Goal: Information Seeking & Learning: Check status

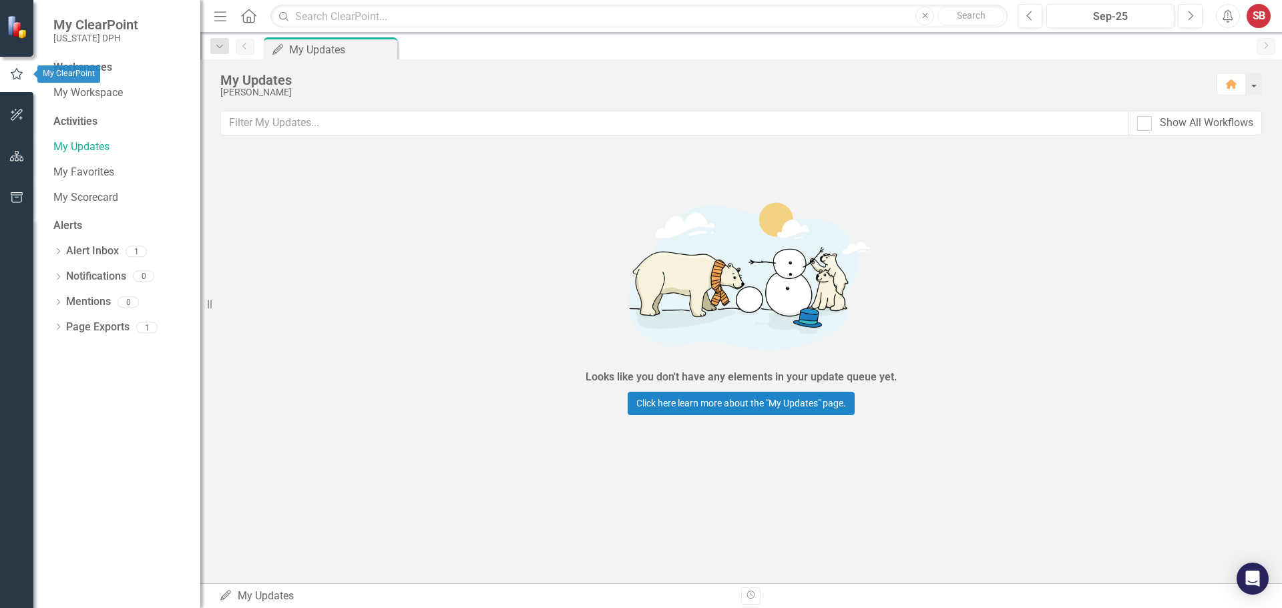
click at [16, 74] on icon "button" at bounding box center [16, 74] width 15 height 12
click at [15, 79] on icon "button" at bounding box center [16, 74] width 15 height 12
click at [520, 321] on div "Looks like you don't have any elements in your update queue yet. Click here lea…" at bounding box center [741, 301] width 1082 height 305
click at [323, 50] on div "My Updates" at bounding box center [333, 49] width 88 height 17
click at [87, 250] on link "Alert Inbox" at bounding box center [92, 251] width 53 height 15
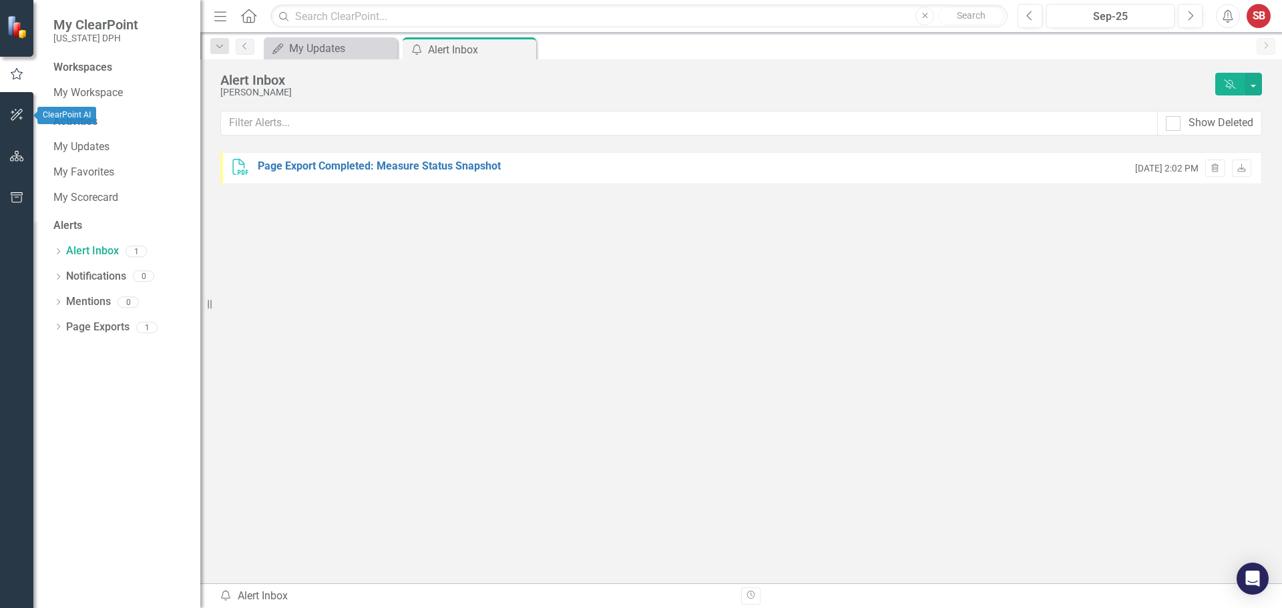
click at [29, 127] on button "button" at bounding box center [17, 116] width 30 height 28
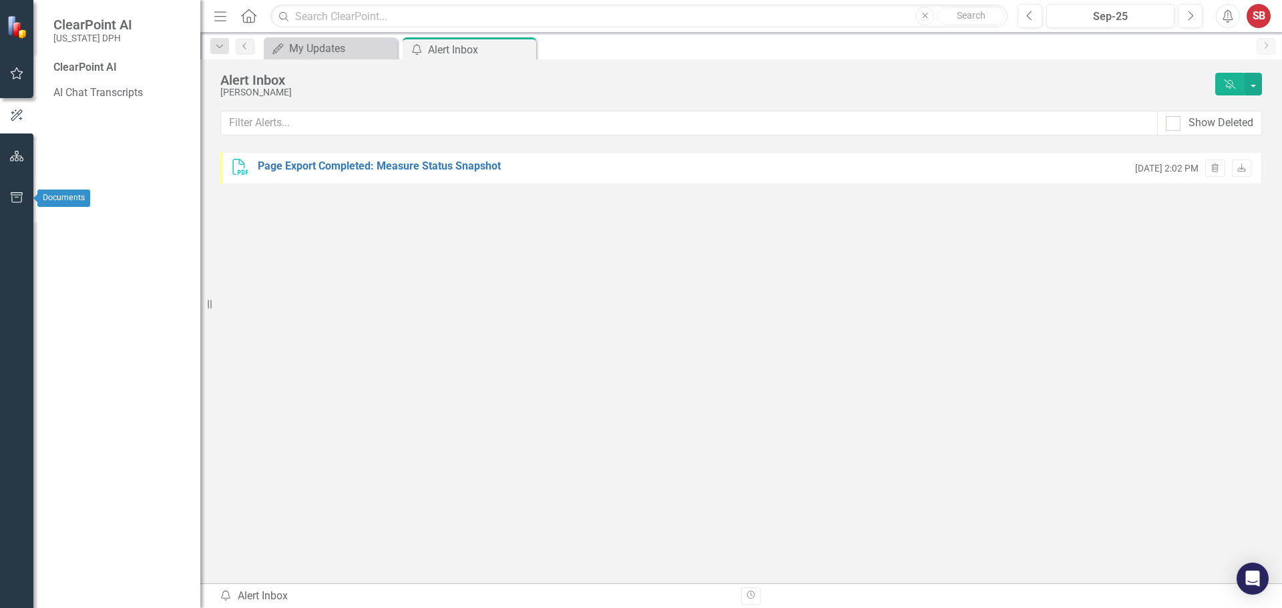
click at [17, 154] on icon "button" at bounding box center [17, 156] width 14 height 11
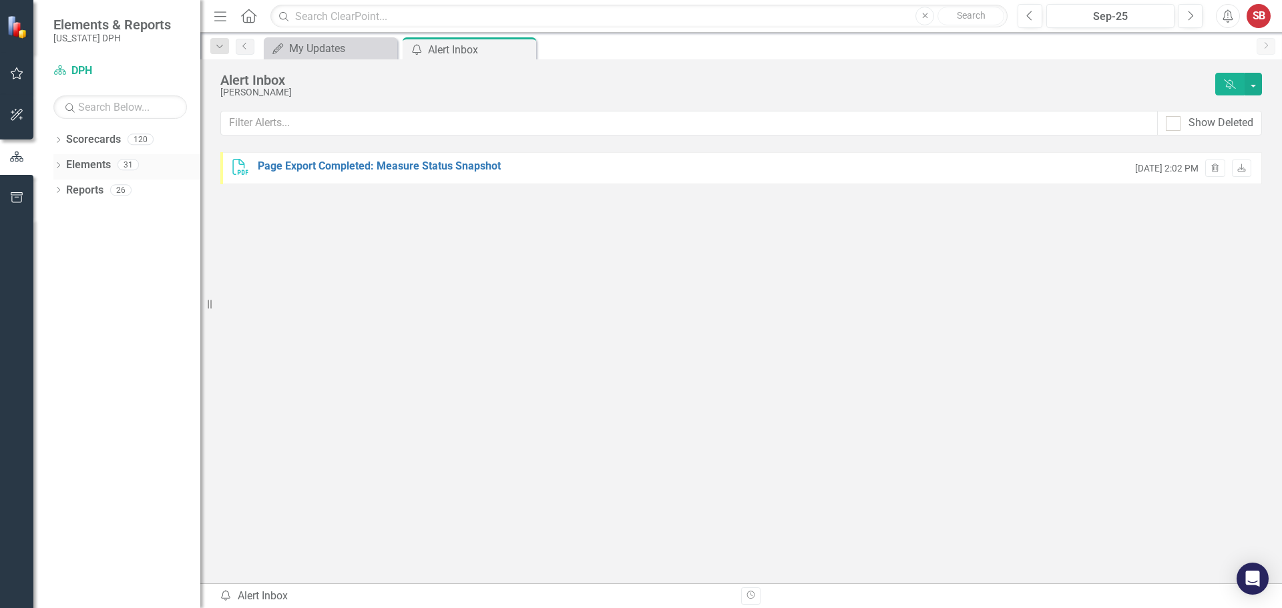
click at [57, 166] on icon "Dropdown" at bounding box center [57, 166] width 9 height 7
click at [61, 144] on icon "Dropdown" at bounding box center [57, 141] width 9 height 7
click at [68, 291] on icon "Dropdown" at bounding box center [64, 292] width 9 height 7
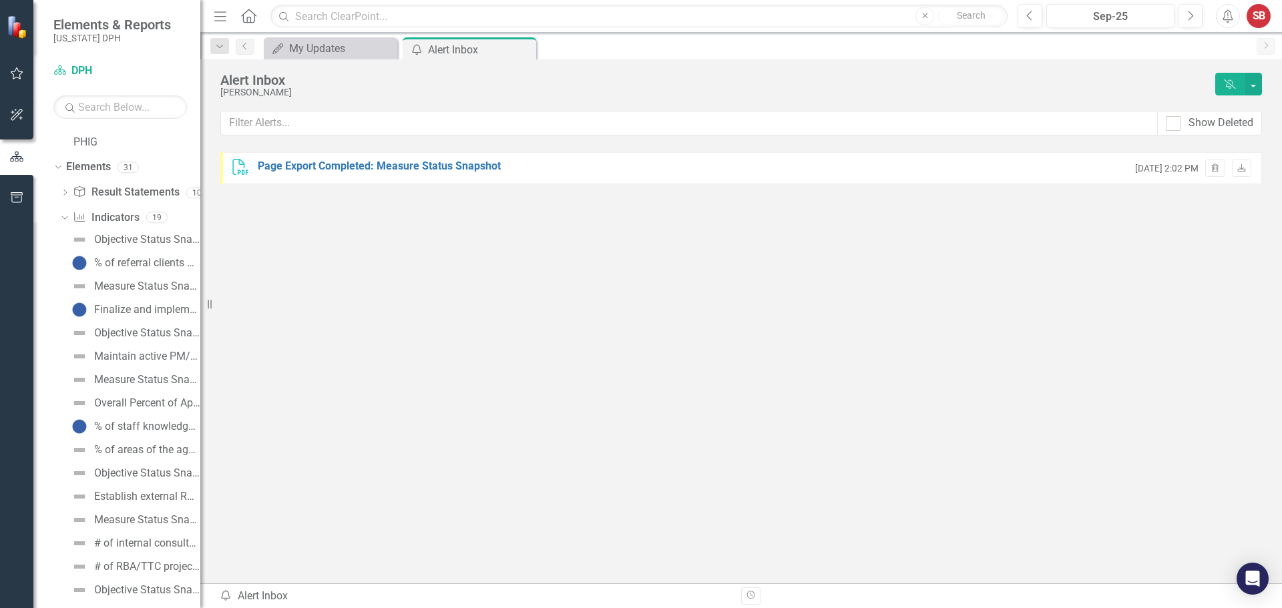
scroll to position [192, 0]
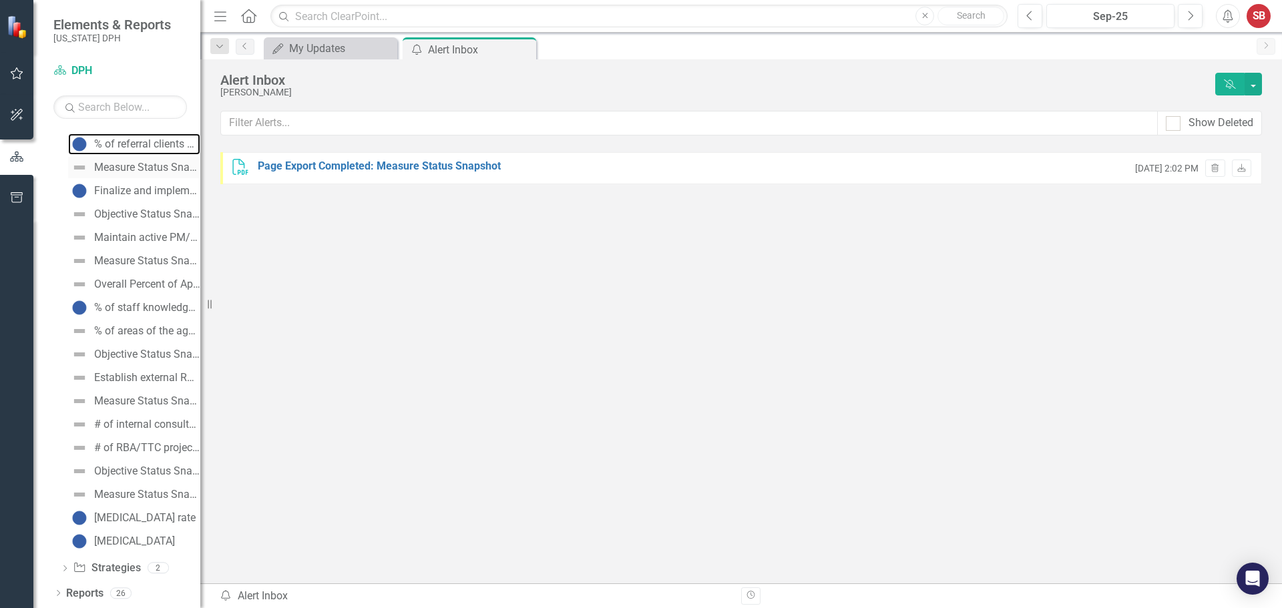
drag, startPoint x: 124, startPoint y: 139, endPoint x: 123, endPoint y: 163, distance: 24.1
click at [124, 139] on div "% of referral clients with completed appointments" at bounding box center [147, 144] width 106 height 12
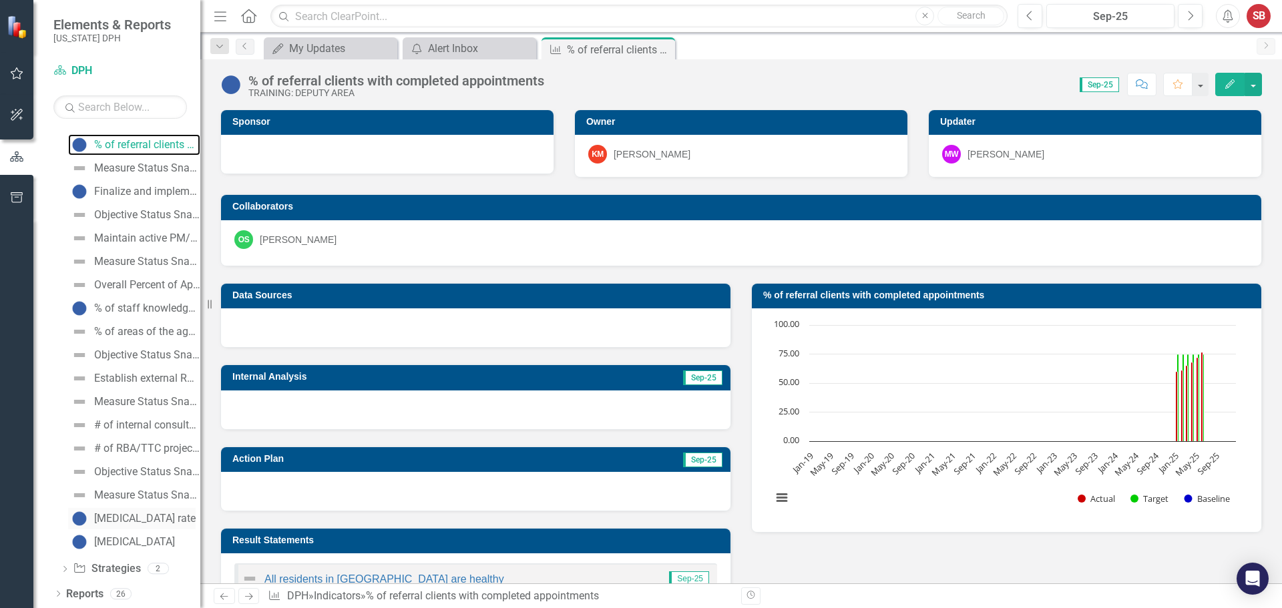
scroll to position [192, 0]
click at [114, 406] on div "Measure Status Snapshot" at bounding box center [147, 401] width 106 height 12
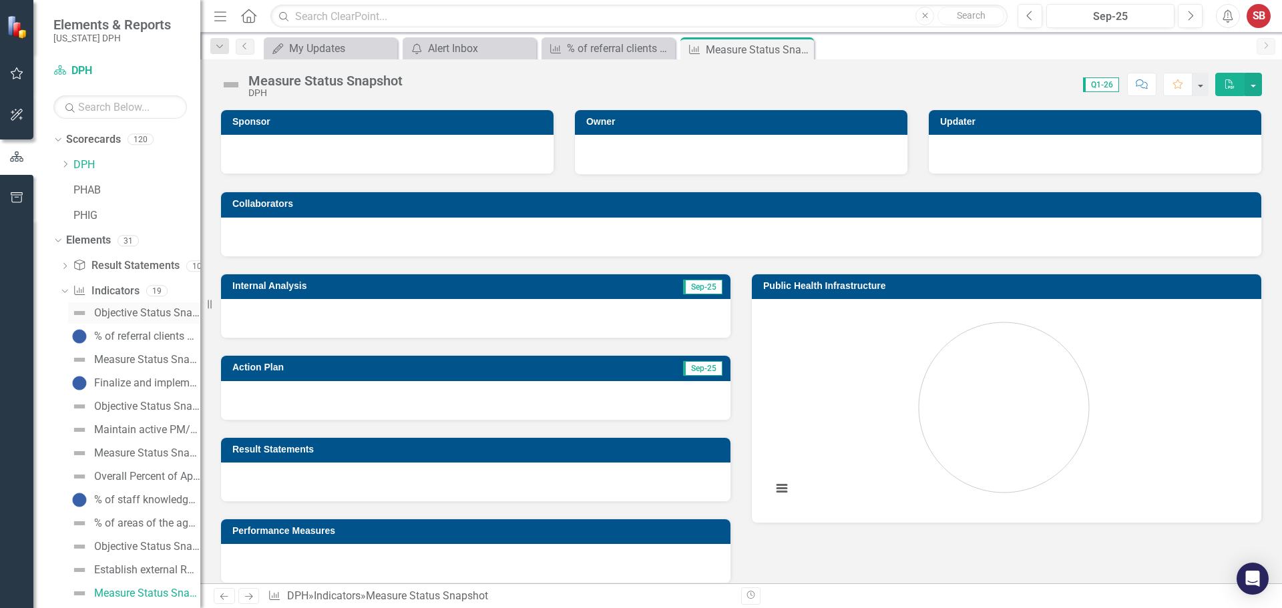
click at [126, 309] on div "Objective Status Snapshot" at bounding box center [147, 313] width 106 height 12
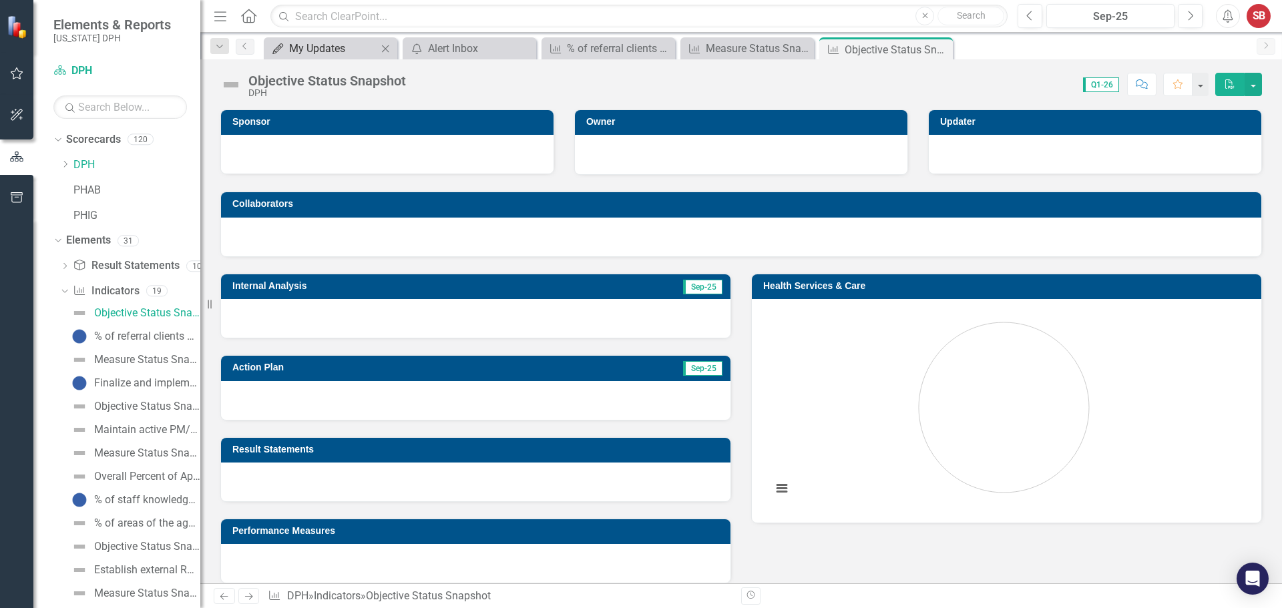
click at [333, 47] on div "My Updates" at bounding box center [333, 48] width 88 height 17
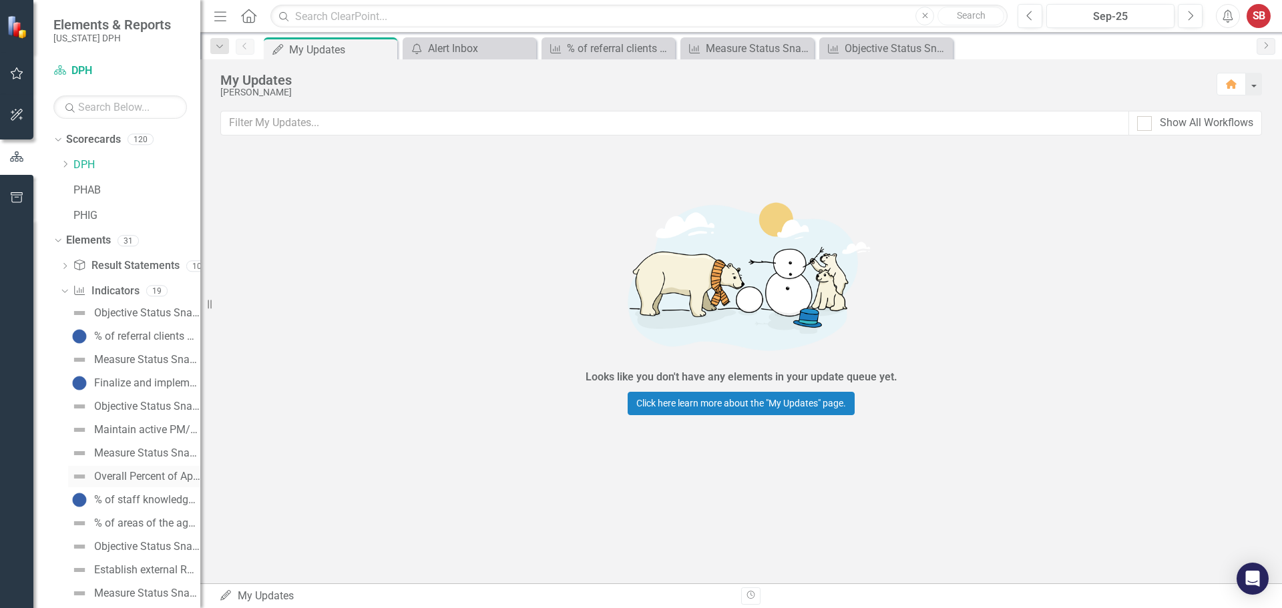
click at [143, 479] on div "Overall Percent of Appointments Kept" at bounding box center [147, 477] width 106 height 12
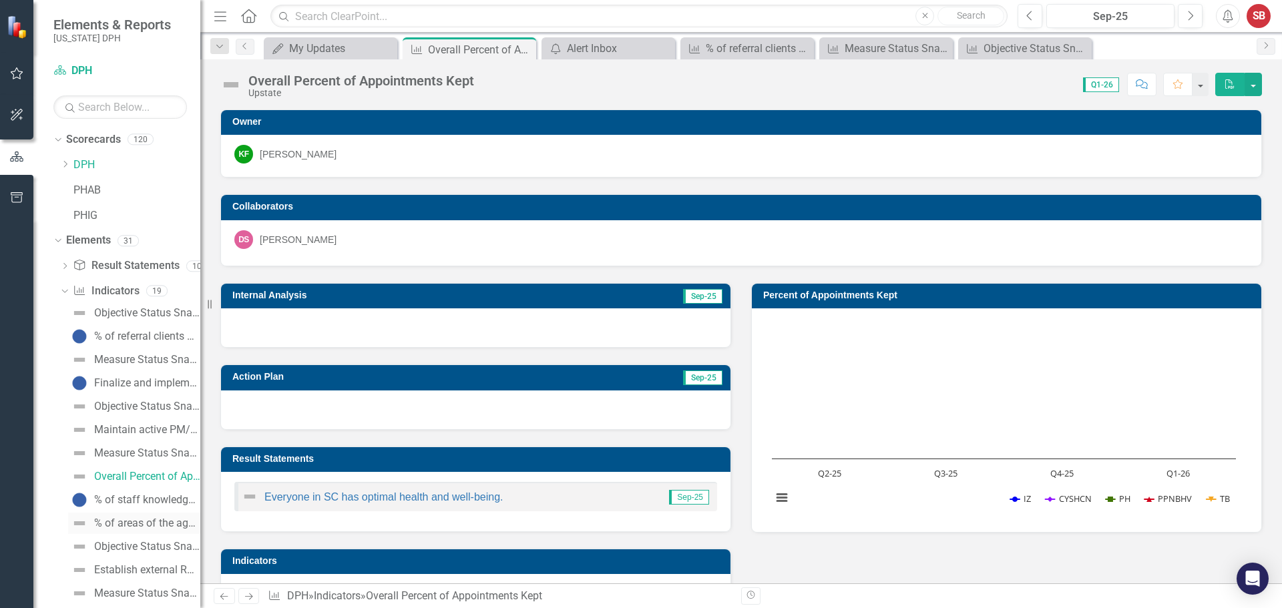
click at [127, 518] on div "% of areas of the agency in the PMS" at bounding box center [147, 524] width 106 height 12
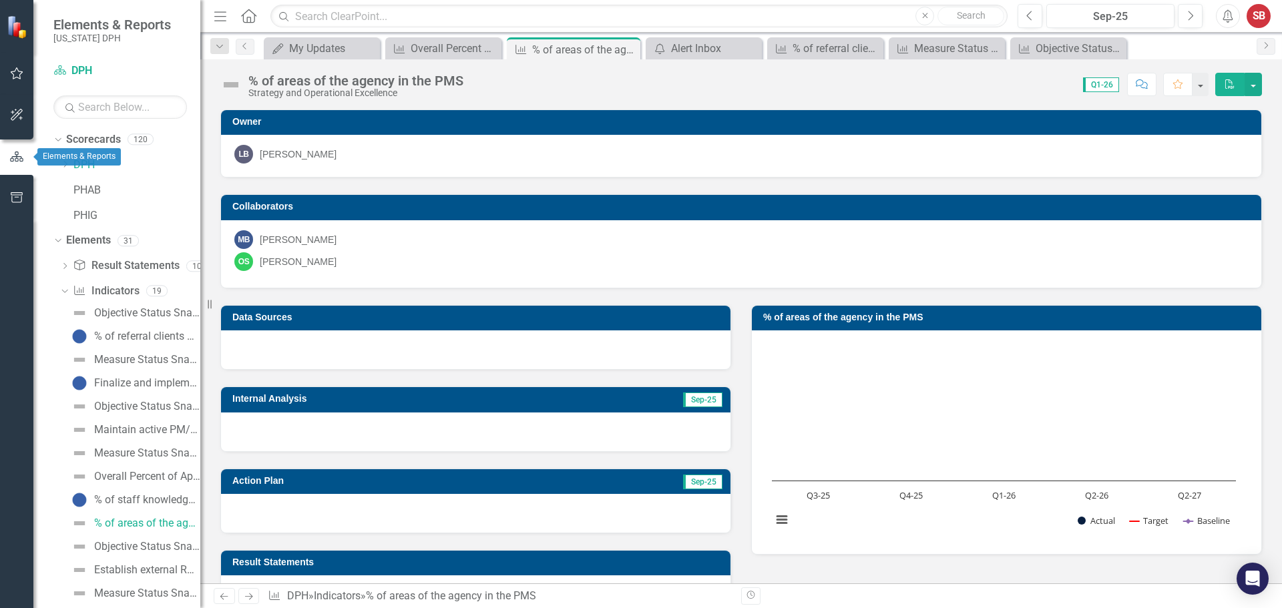
click at [16, 149] on button "button" at bounding box center [16, 157] width 33 height 22
click at [14, 195] on icon "button" at bounding box center [17, 197] width 12 height 11
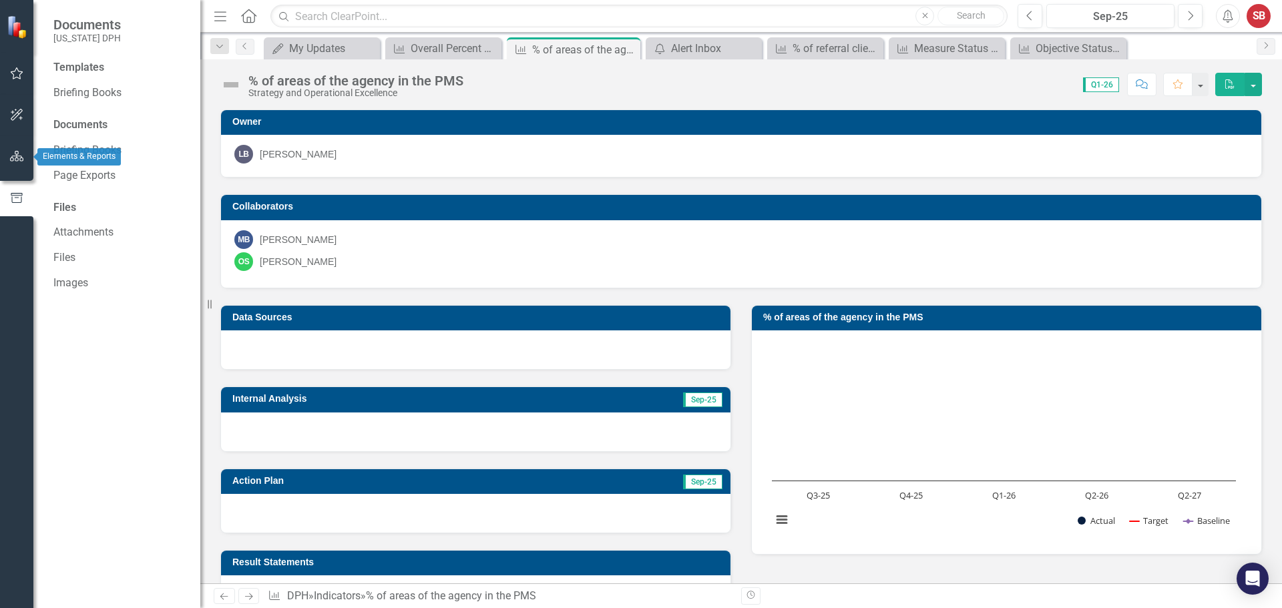
click at [17, 172] on div at bounding box center [16, 174] width 33 height 7
click at [15, 158] on icon "button" at bounding box center [17, 156] width 14 height 11
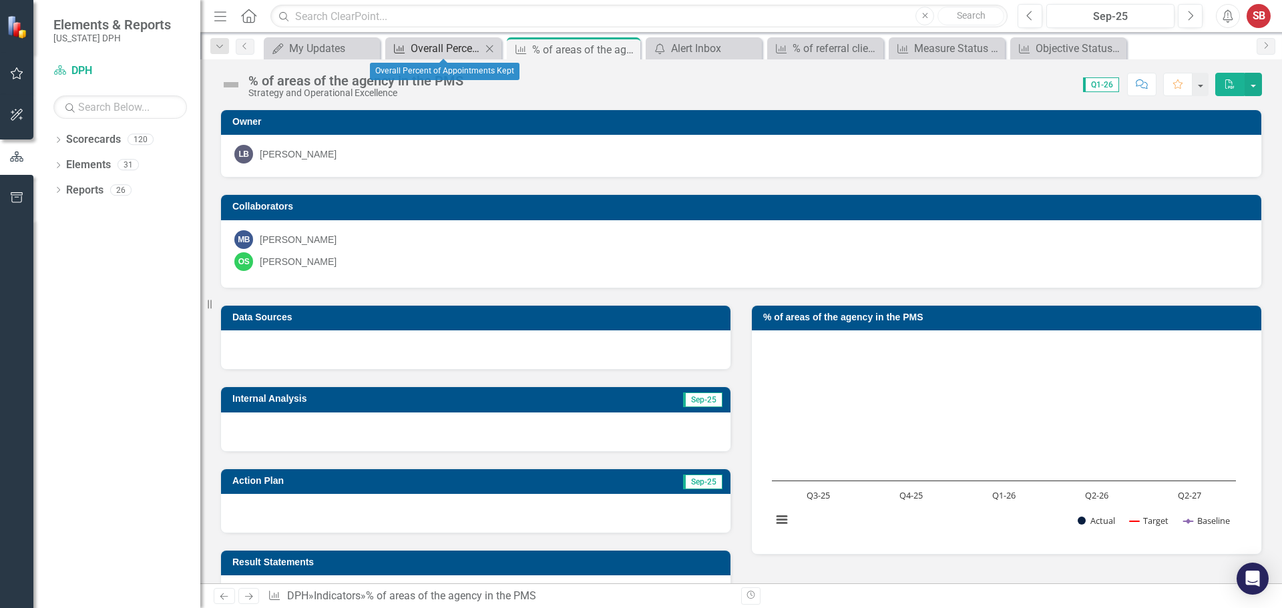
click at [437, 56] on div "Overall Percent of Appointments Kept" at bounding box center [446, 48] width 71 height 17
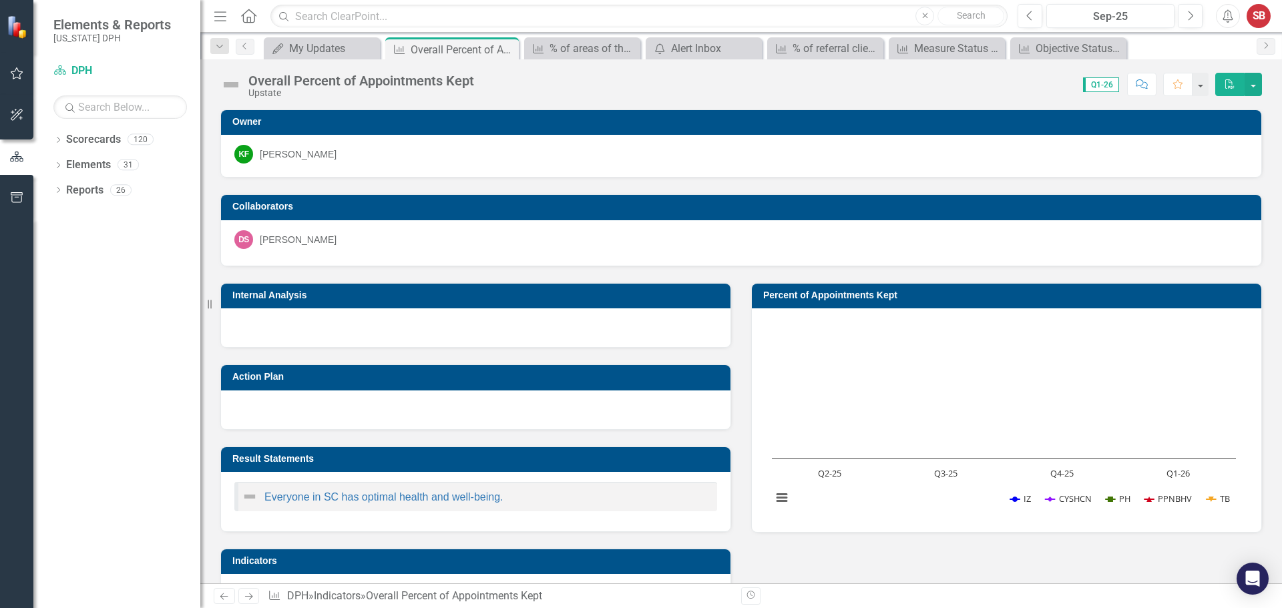
click at [273, 61] on div "Overall Percent of Appointments Kept Upstate Score: 0.00 Q1-26 Completed Commen…" at bounding box center [741, 79] width 1082 height 40
click at [295, 47] on div "My Updates" at bounding box center [324, 48] width 71 height 17
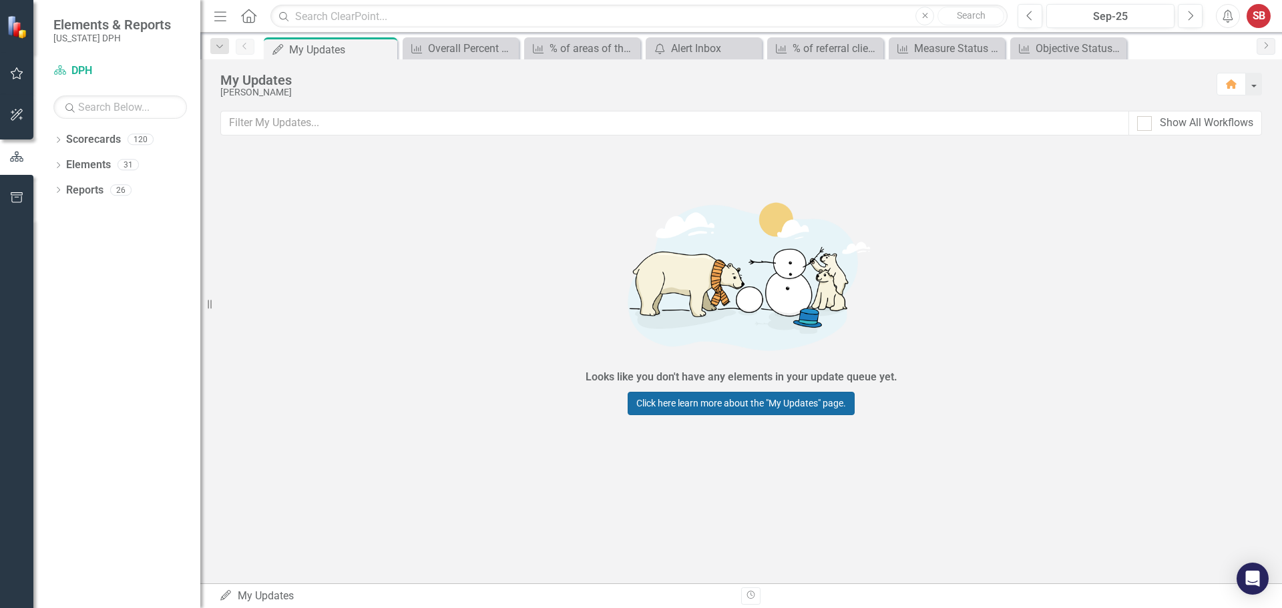
click at [702, 398] on link "Click here learn more about the "My Updates" page." at bounding box center [741, 403] width 227 height 23
click at [59, 142] on icon "Dropdown" at bounding box center [57, 141] width 9 height 7
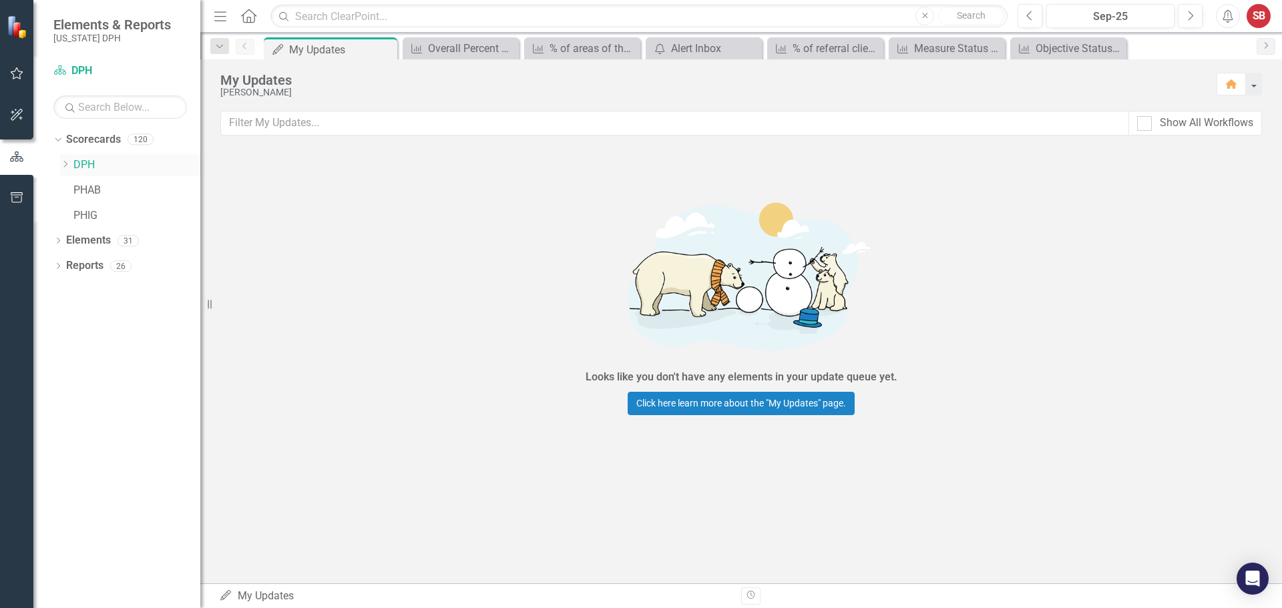
click at [67, 169] on div "Dropdown" at bounding box center [65, 165] width 10 height 11
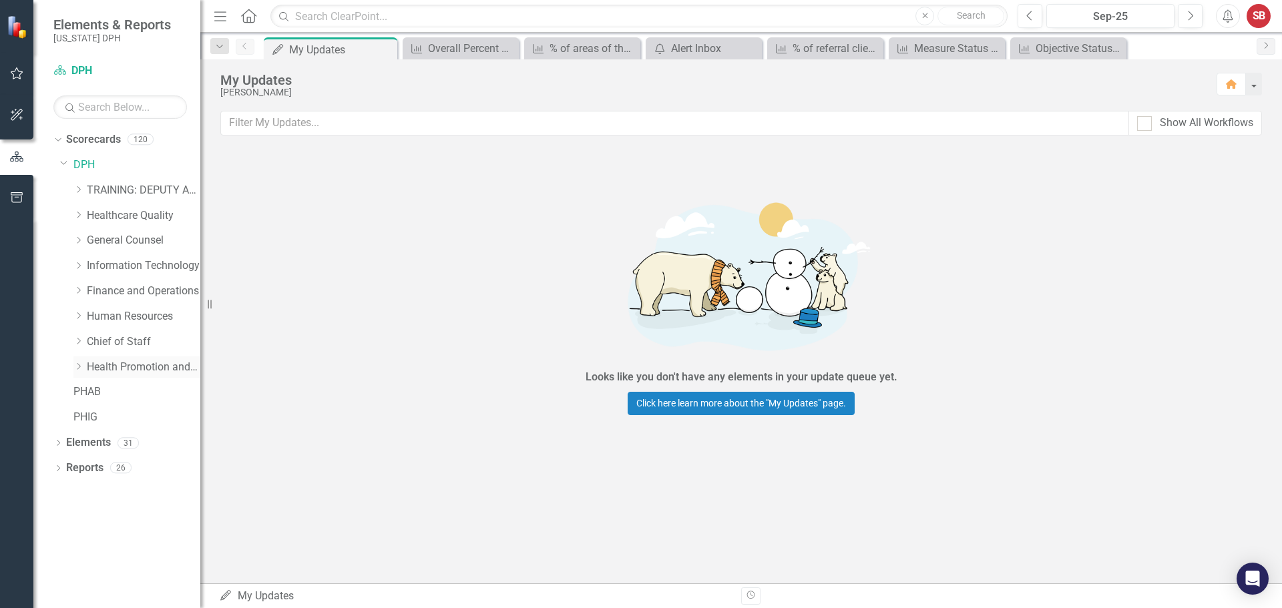
click at [83, 369] on icon "Dropdown" at bounding box center [78, 367] width 10 height 8
click at [89, 445] on icon "Dropdown" at bounding box center [92, 442] width 10 height 8
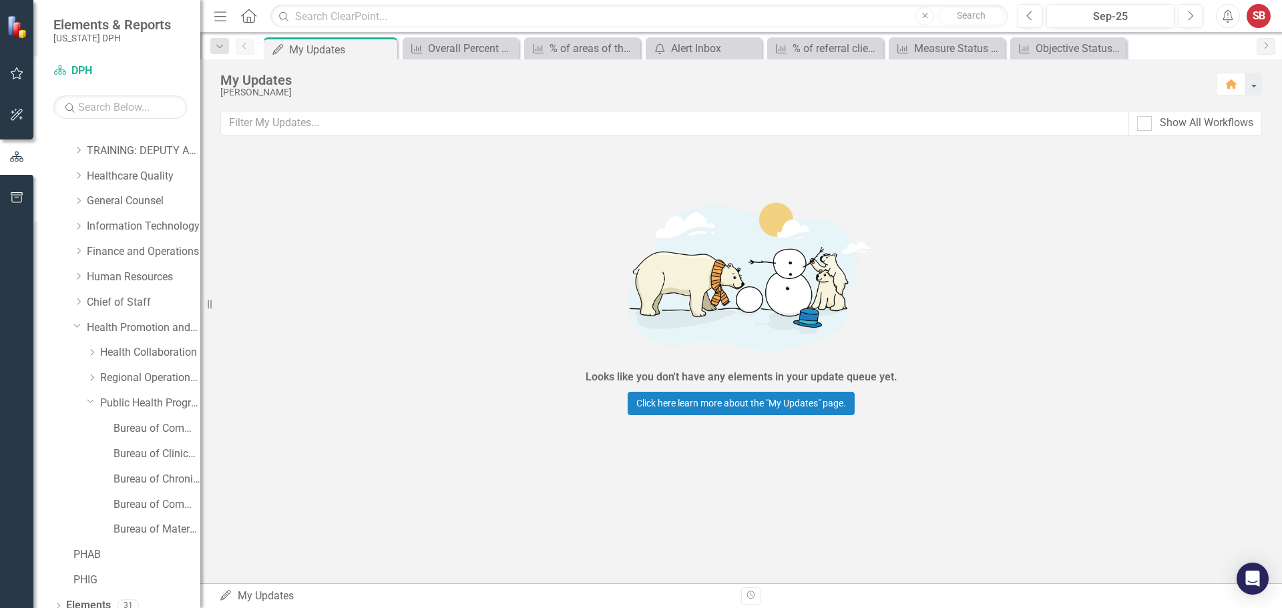
scroll to position [77, 0]
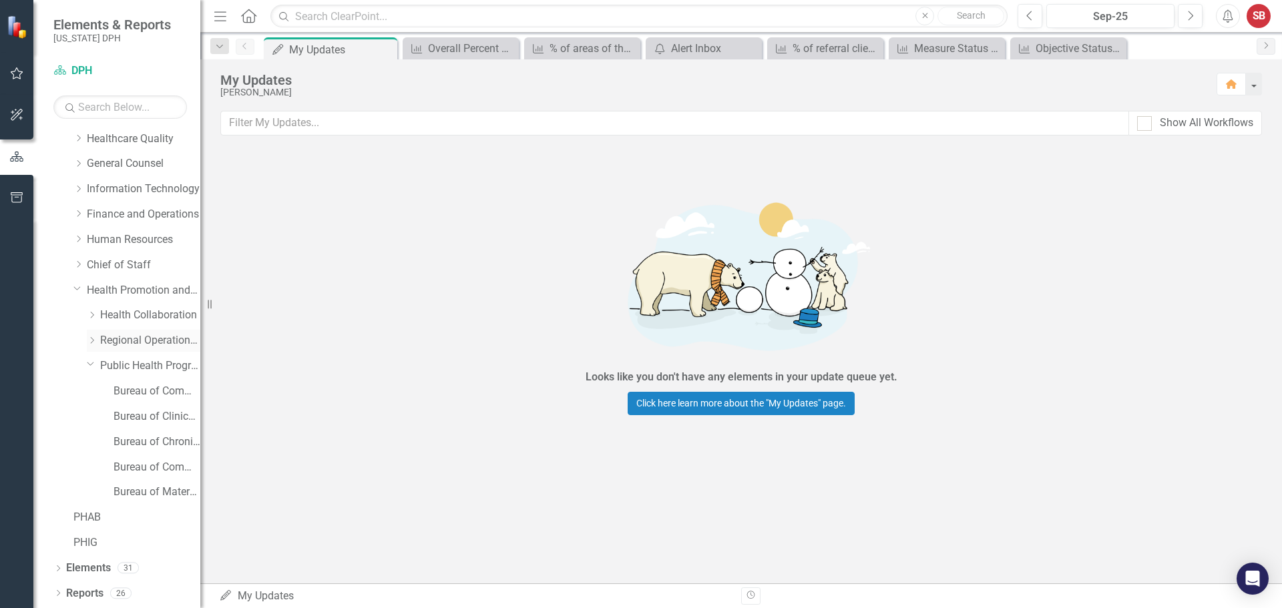
click at [91, 340] on icon "Dropdown" at bounding box center [92, 341] width 10 height 8
click at [94, 313] on icon "Dropdown" at bounding box center [92, 315] width 10 height 8
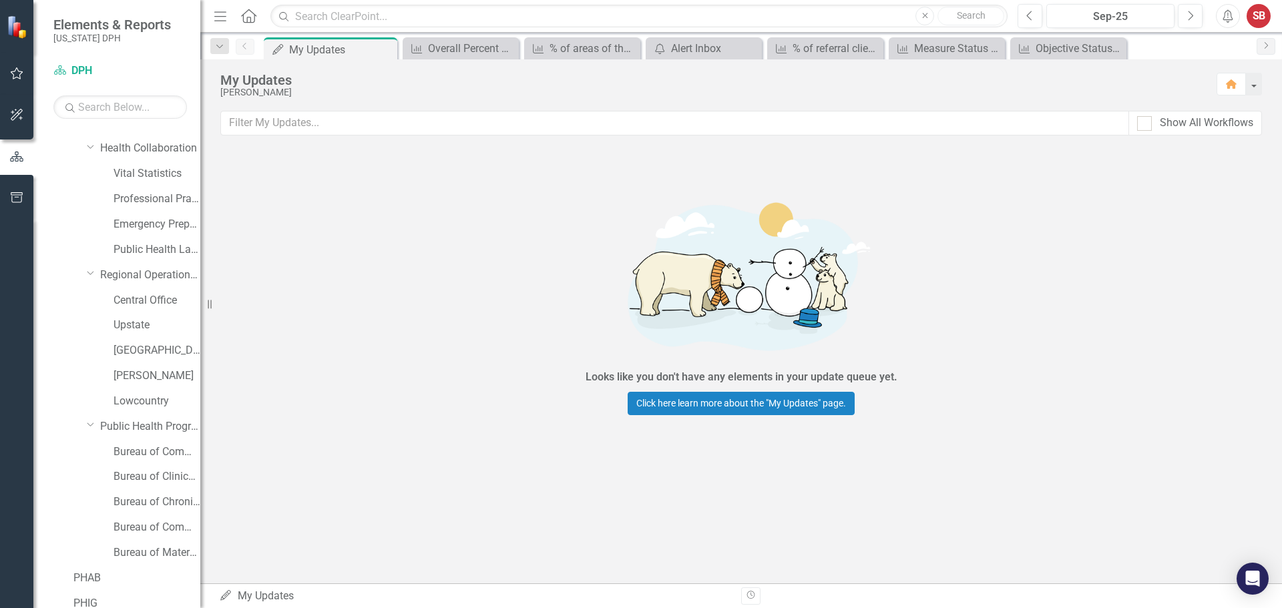
scroll to position [304, 0]
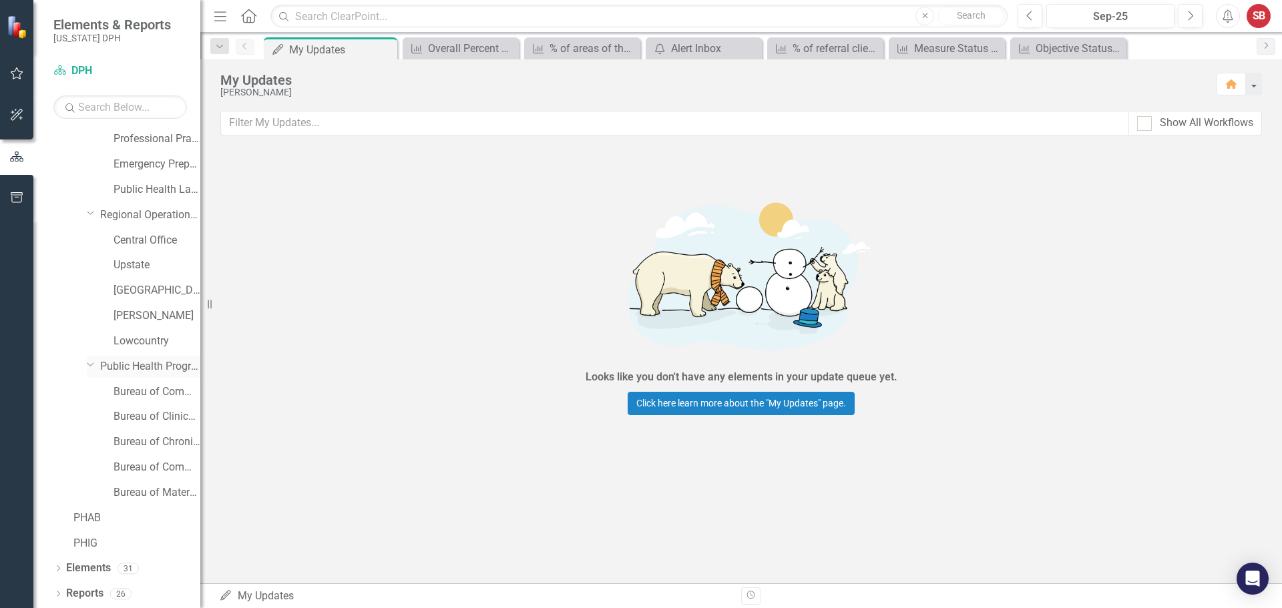
click at [92, 369] on icon "Dropdown" at bounding box center [91, 364] width 8 height 10
click at [95, 208] on div "Dropdown" at bounding box center [89, 213] width 11 height 10
click at [89, 498] on div "Dropdown" at bounding box center [92, 492] width 10 height 11
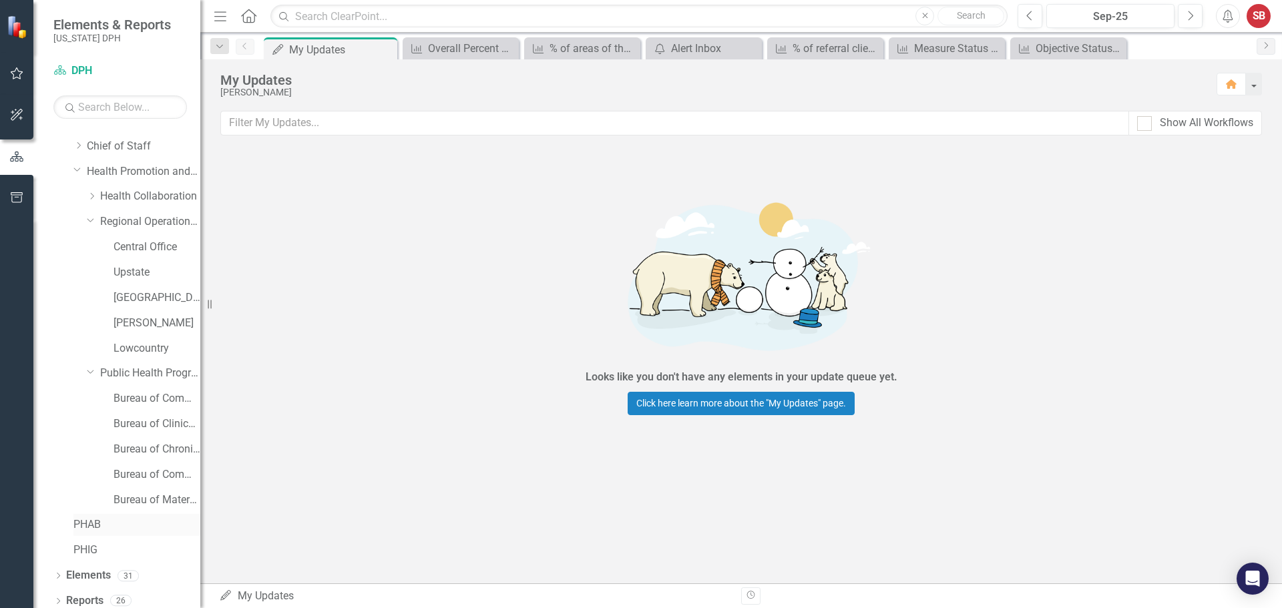
scroll to position [203, 0]
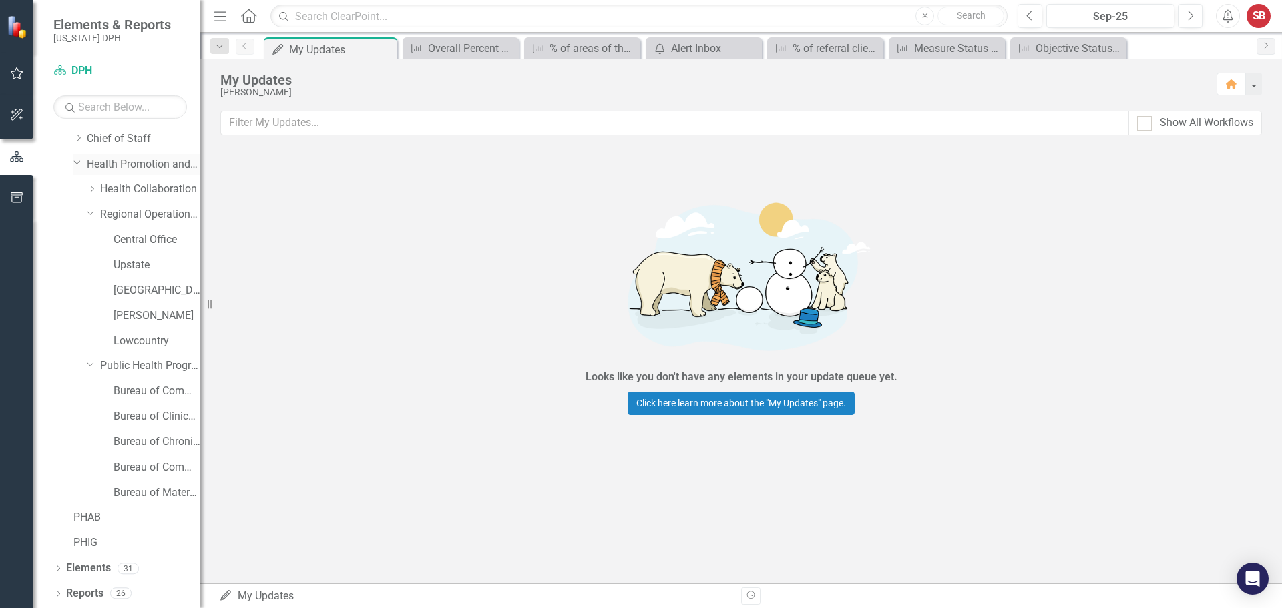
click at [75, 158] on icon "Dropdown" at bounding box center [77, 162] width 8 height 10
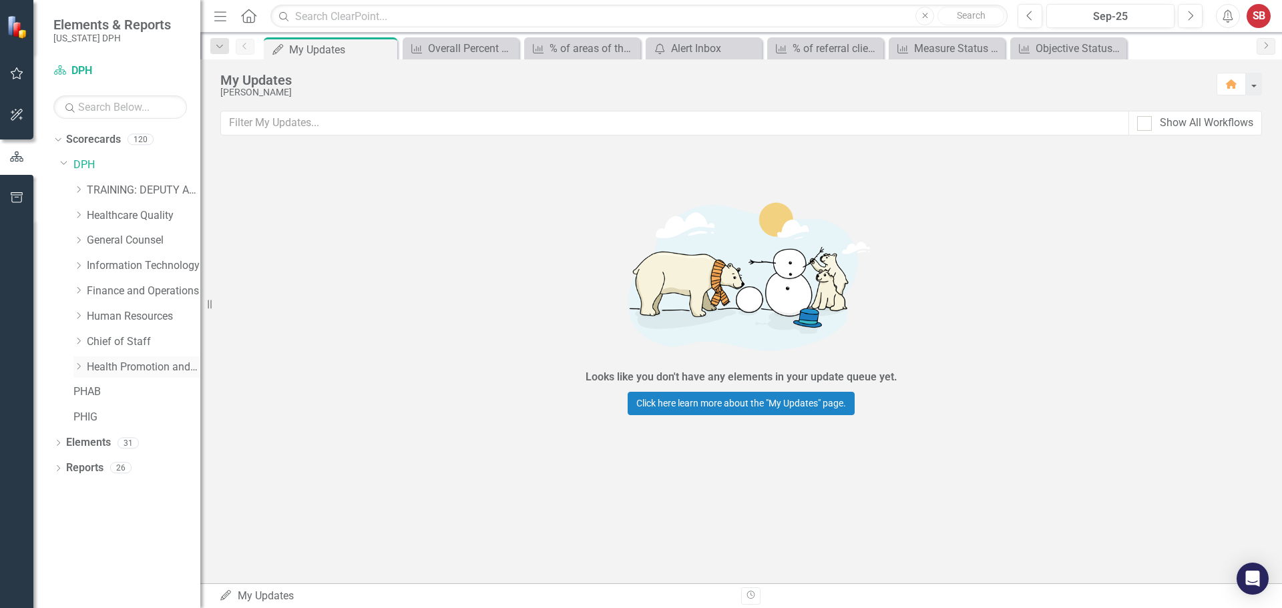
scroll to position [0, 0]
click at [73, 371] on div "Dropdown Health Promotion and Services" at bounding box center [130, 369] width 140 height 25
click at [79, 368] on icon at bounding box center [78, 366] width 3 height 7
click at [89, 443] on icon "Dropdown" at bounding box center [92, 442] width 10 height 8
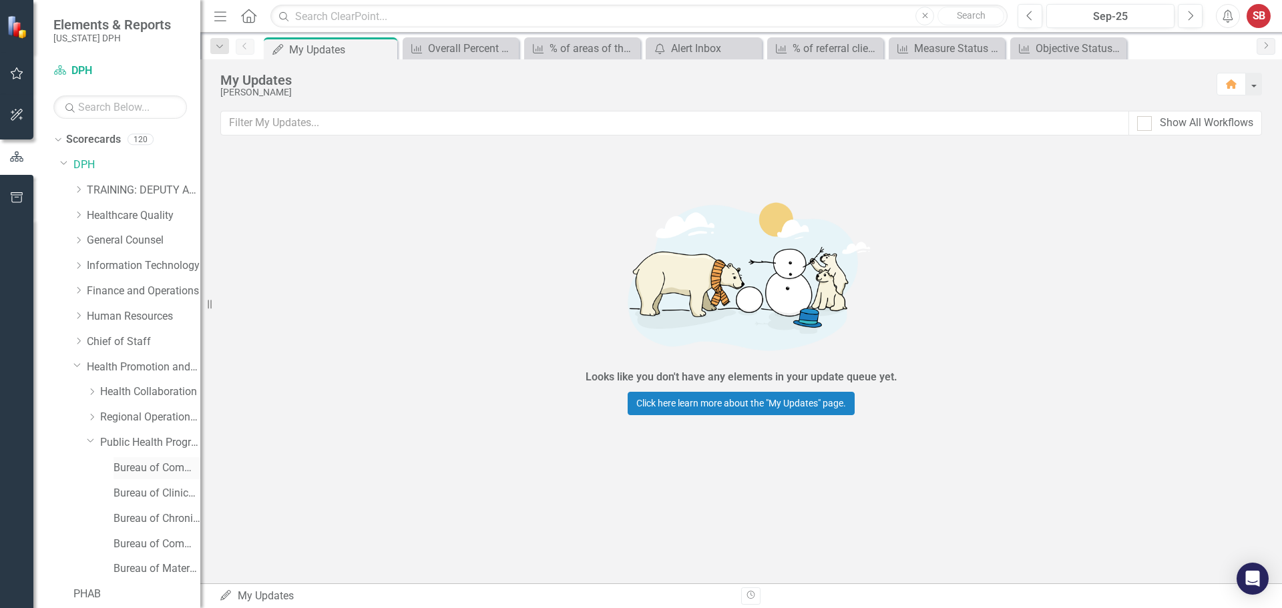
click at [158, 468] on link "Bureau of Communicable Disease Prevention and Control" at bounding box center [157, 468] width 87 height 15
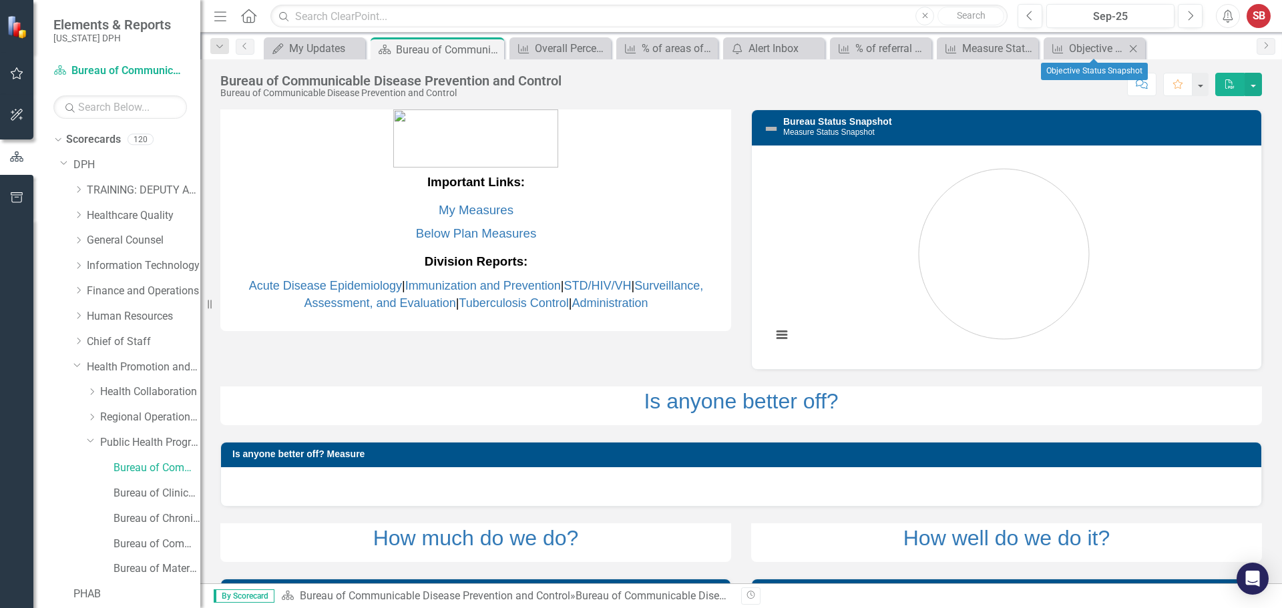
click at [1130, 52] on icon "Close" at bounding box center [1133, 48] width 13 height 11
click at [1119, 49] on icon "Close" at bounding box center [1114, 48] width 13 height 11
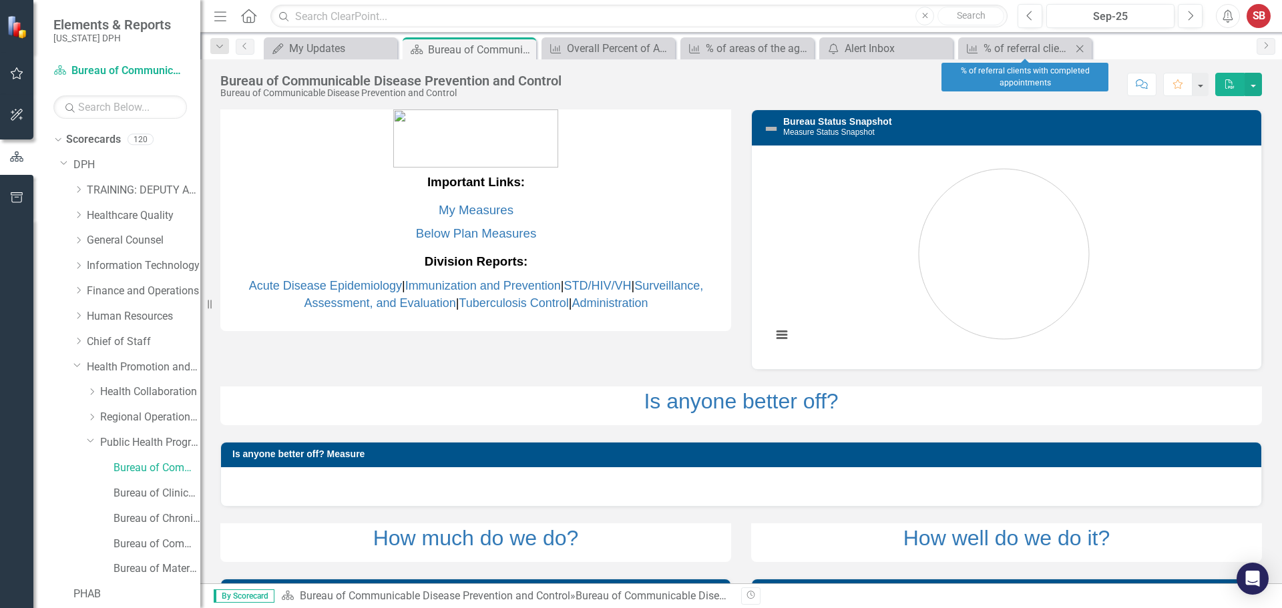
click at [1085, 48] on icon "Close" at bounding box center [1079, 48] width 13 height 11
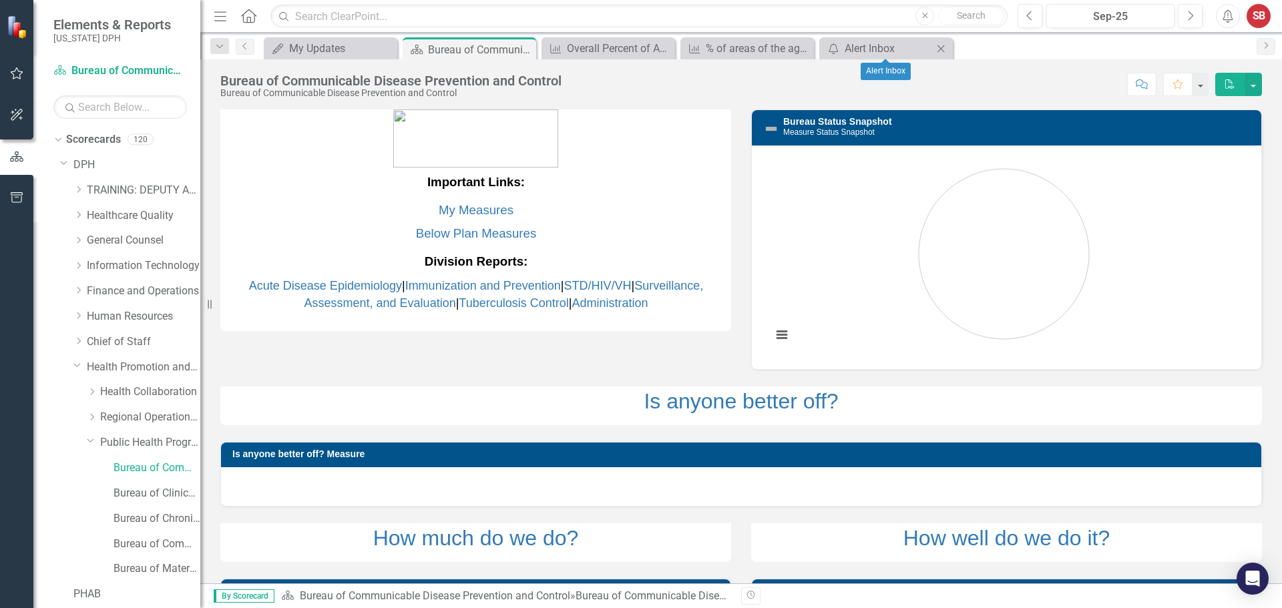
click at [947, 46] on icon "Close" at bounding box center [940, 48] width 13 height 11
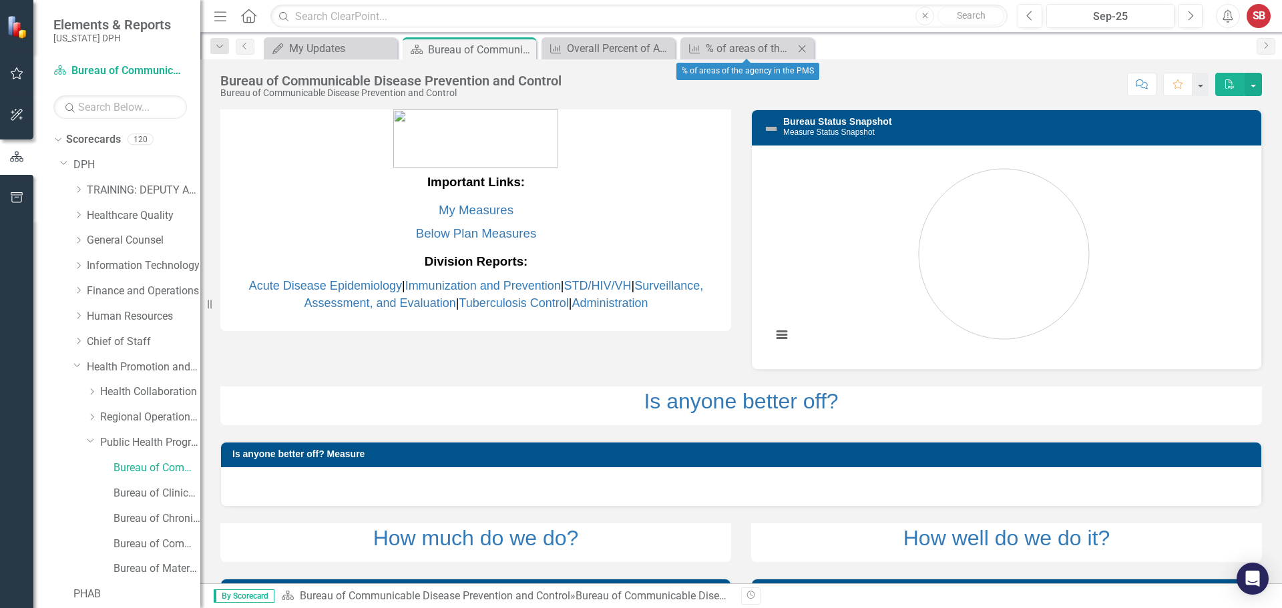
click at [805, 49] on icon "Close" at bounding box center [801, 48] width 13 height 11
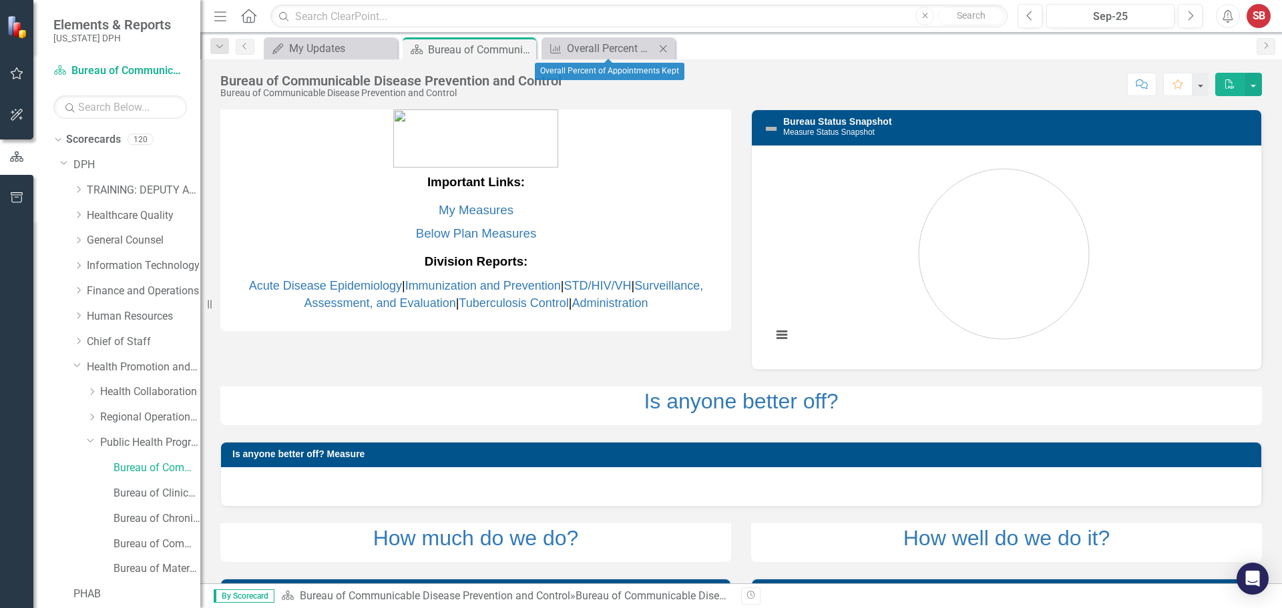
click at [667, 46] on icon "Close" at bounding box center [663, 48] width 13 height 11
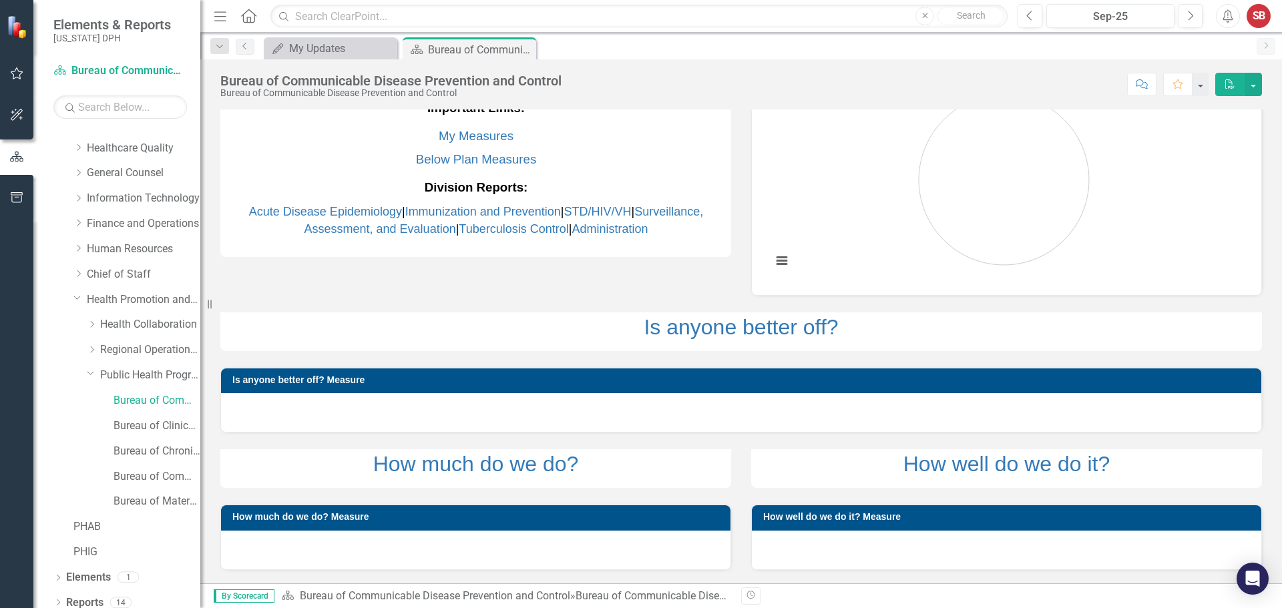
scroll to position [77, 0]
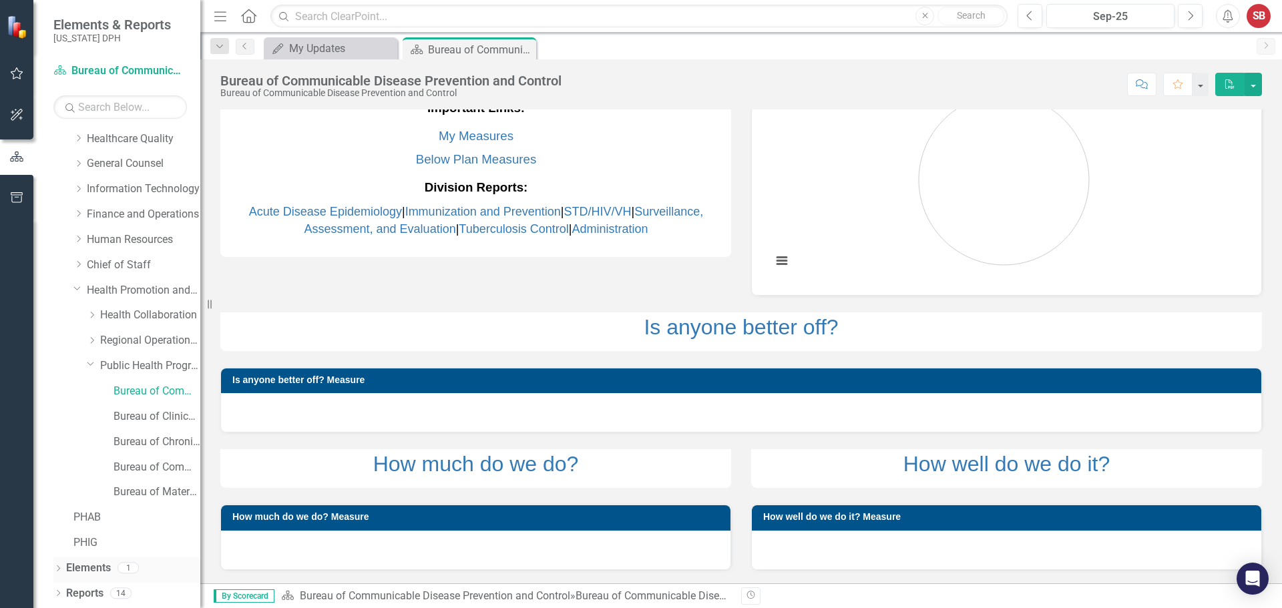
click at [63, 570] on icon "Dropdown" at bounding box center [57, 569] width 9 height 7
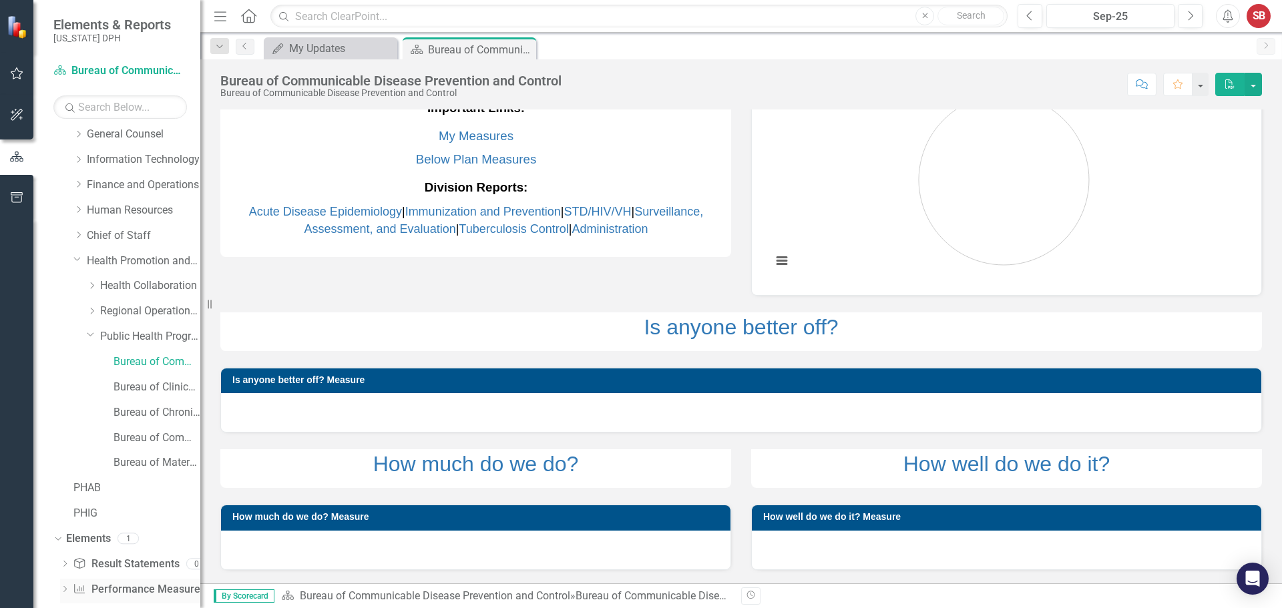
scroll to position [152, 0]
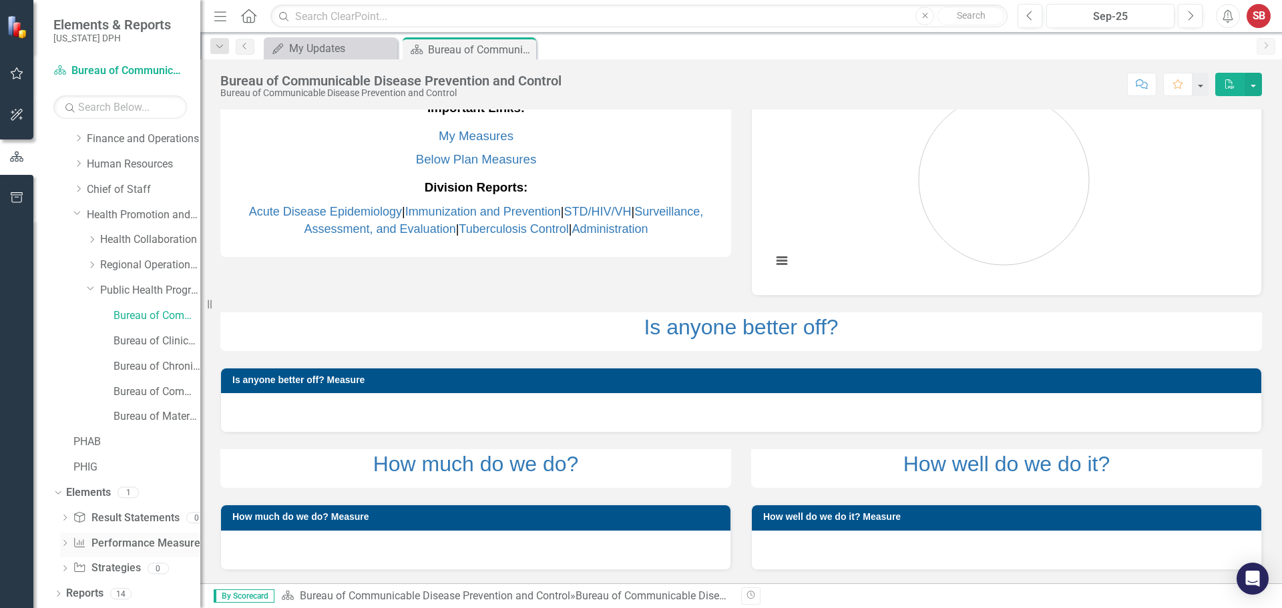
click at [63, 546] on icon "Dropdown" at bounding box center [64, 544] width 9 height 7
click at [103, 567] on div "Measure Status Snapshot" at bounding box center [147, 566] width 106 height 12
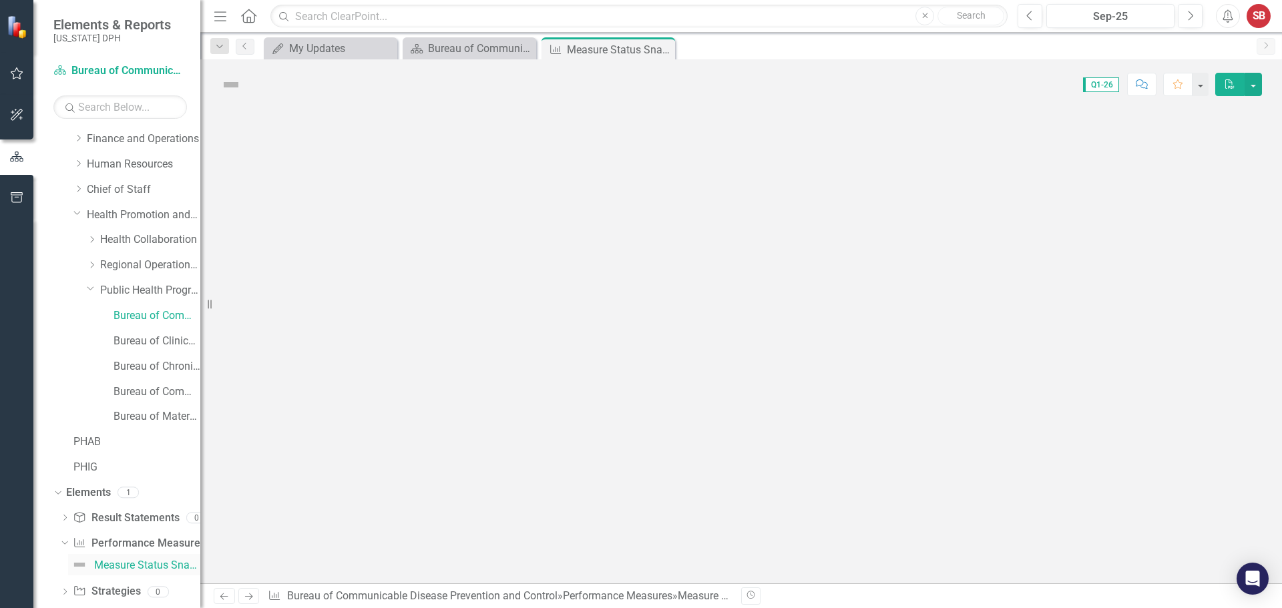
scroll to position [120, 0]
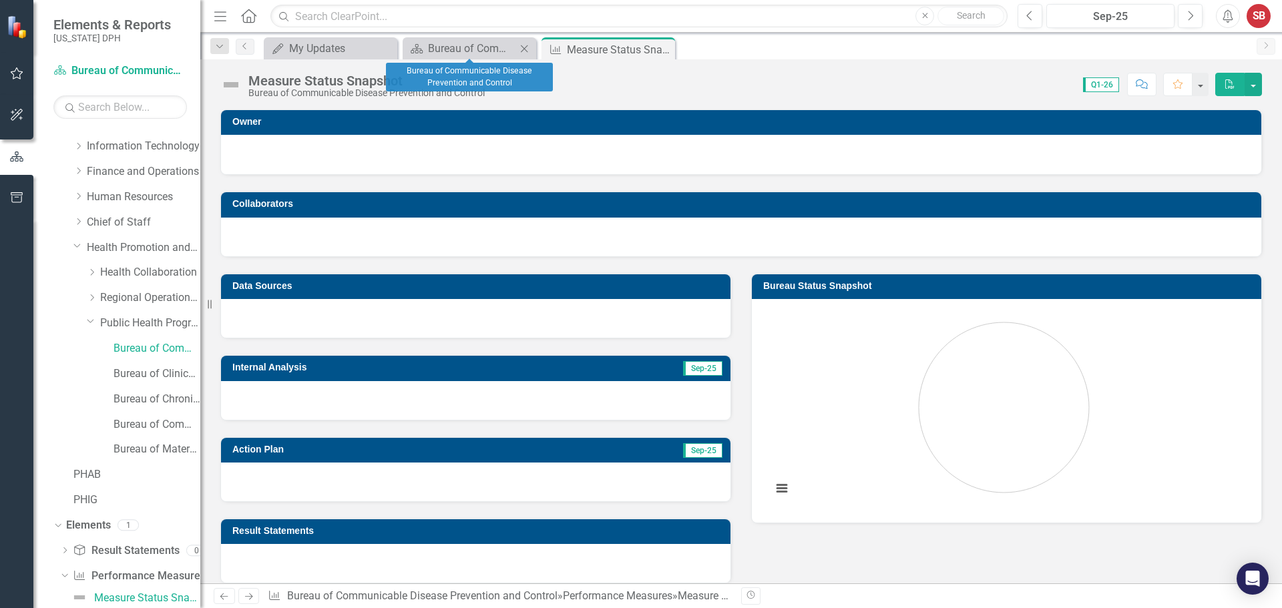
click at [521, 47] on icon "Close" at bounding box center [524, 48] width 13 height 11
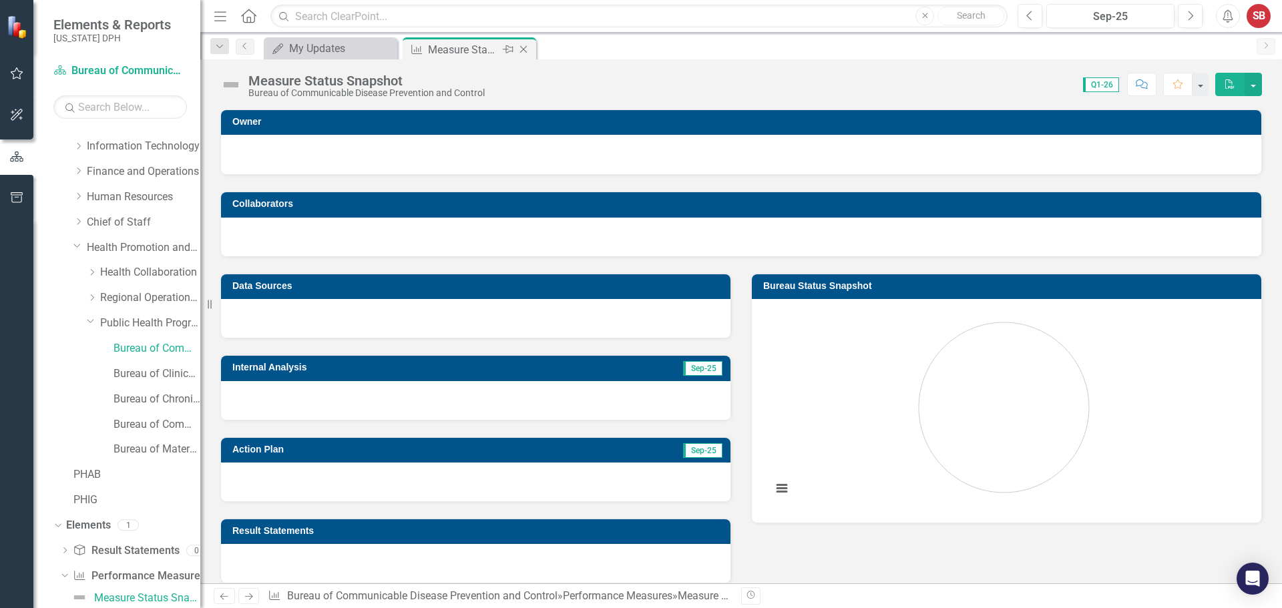
click at [523, 46] on icon "Close" at bounding box center [523, 49] width 13 height 11
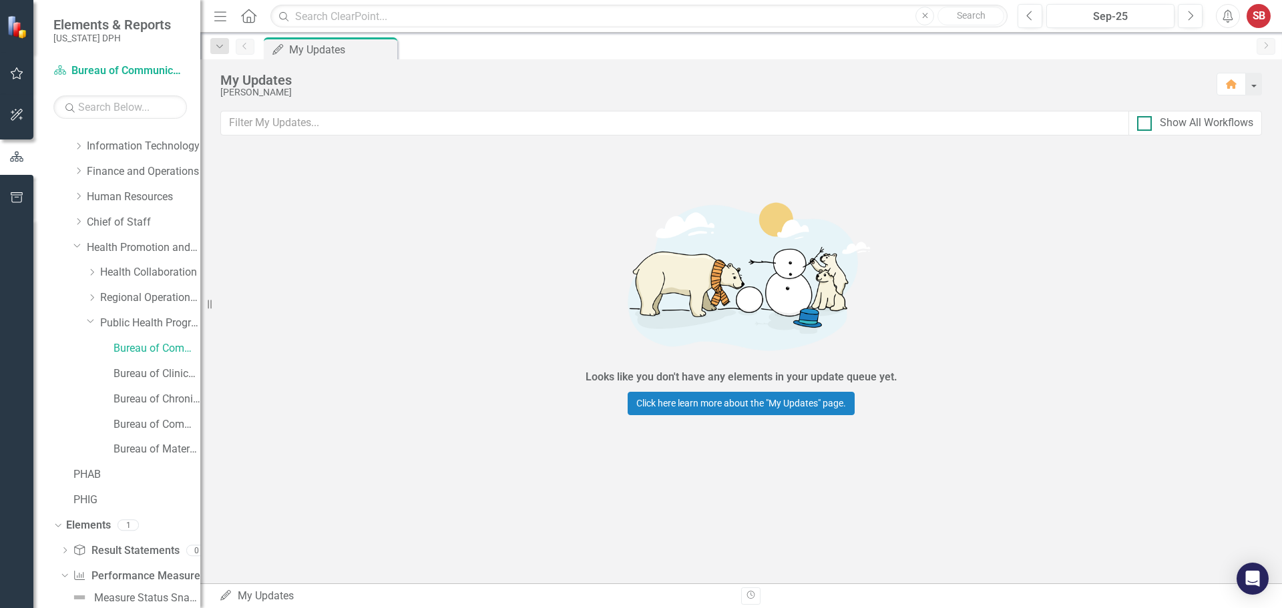
click at [1144, 127] on div at bounding box center [1144, 123] width 15 height 15
click at [1144, 125] on input "Show All Workflows" at bounding box center [1141, 120] width 9 height 9
checkbox input "true"
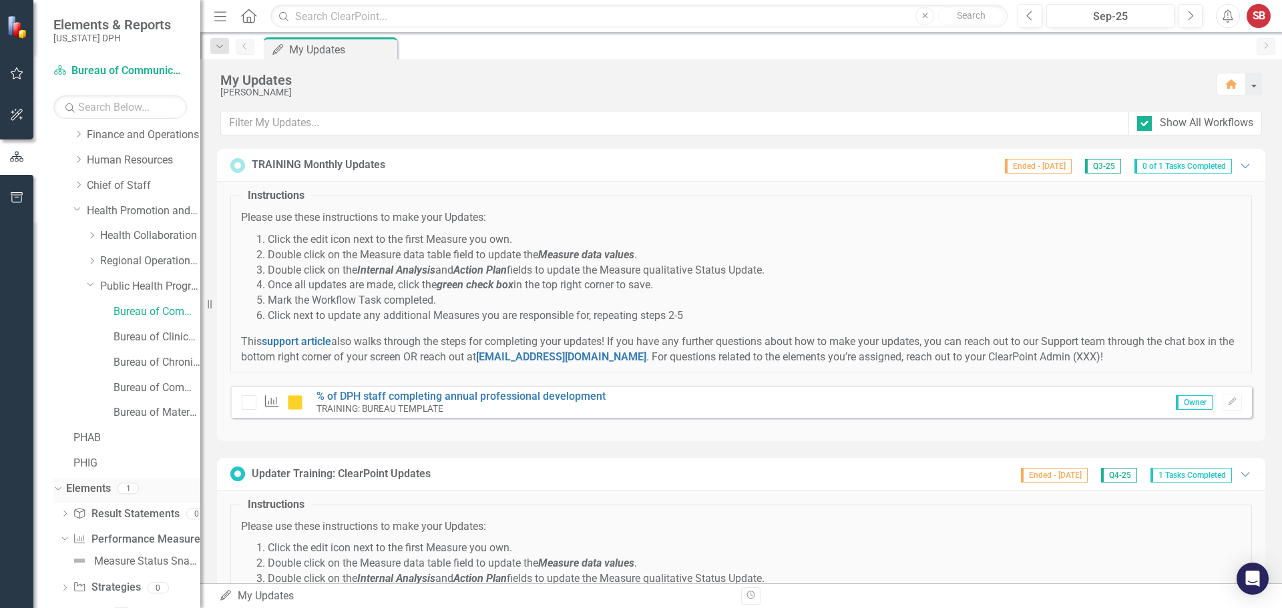
scroll to position [176, 0]
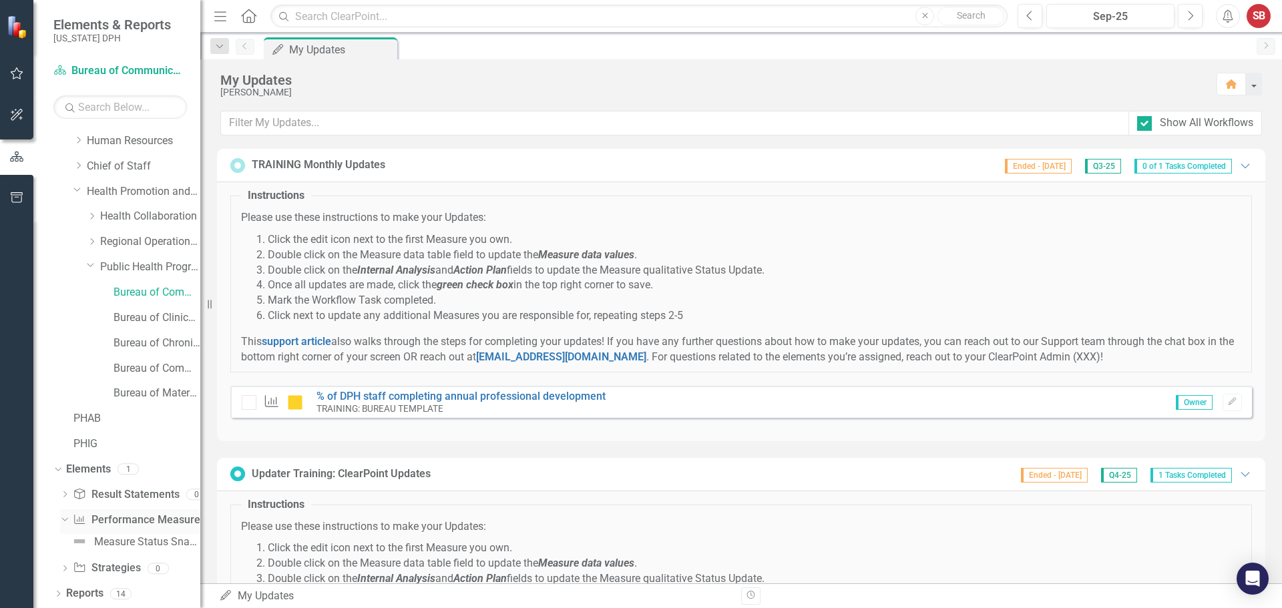
click at [65, 522] on icon "Dropdown" at bounding box center [62, 519] width 7 height 9
click at [91, 289] on icon "Dropdown" at bounding box center [91, 288] width 8 height 10
